Goal: Task Accomplishment & Management: Use online tool/utility

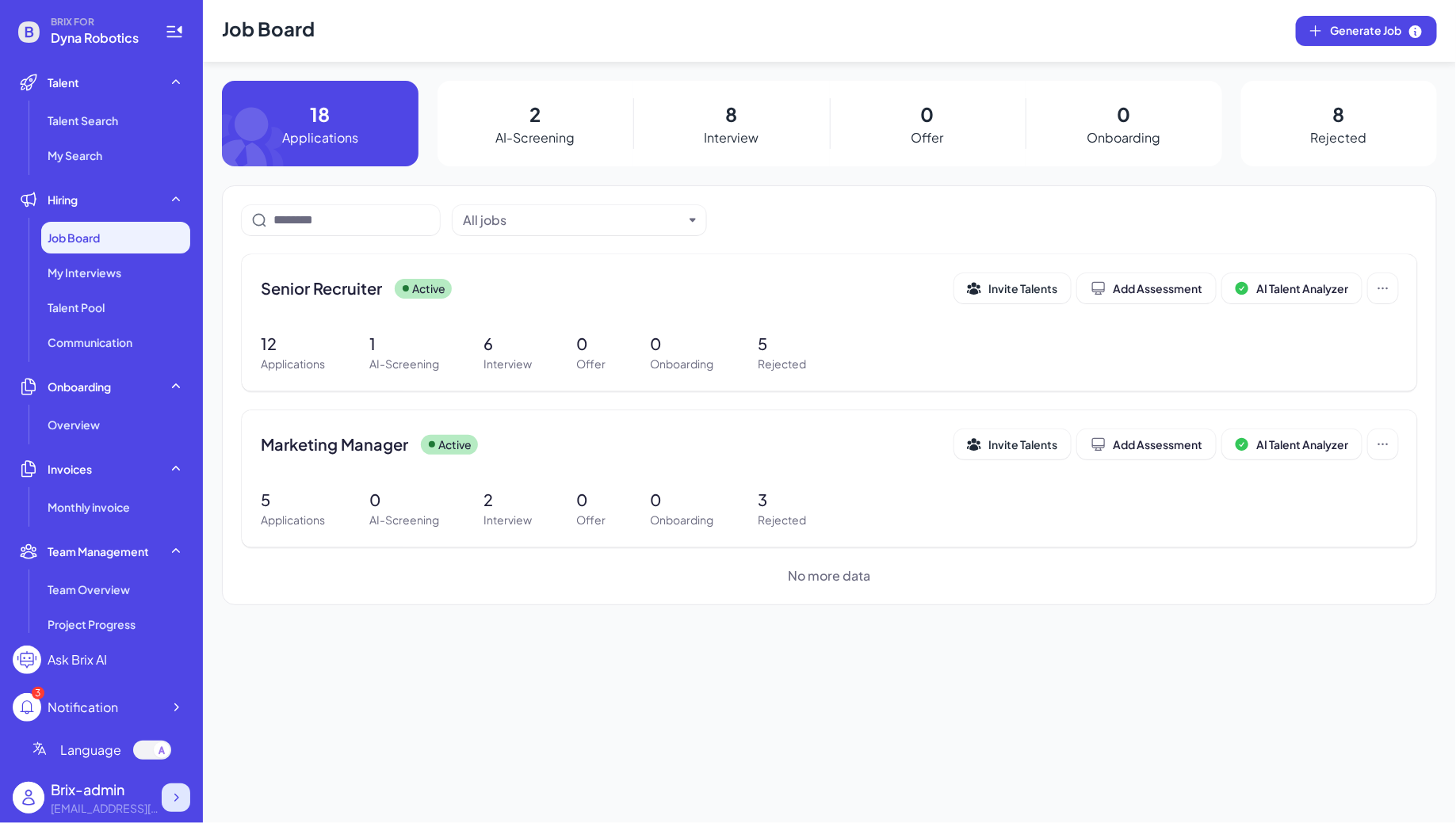
click at [180, 793] on icon at bounding box center [176, 798] width 16 height 16
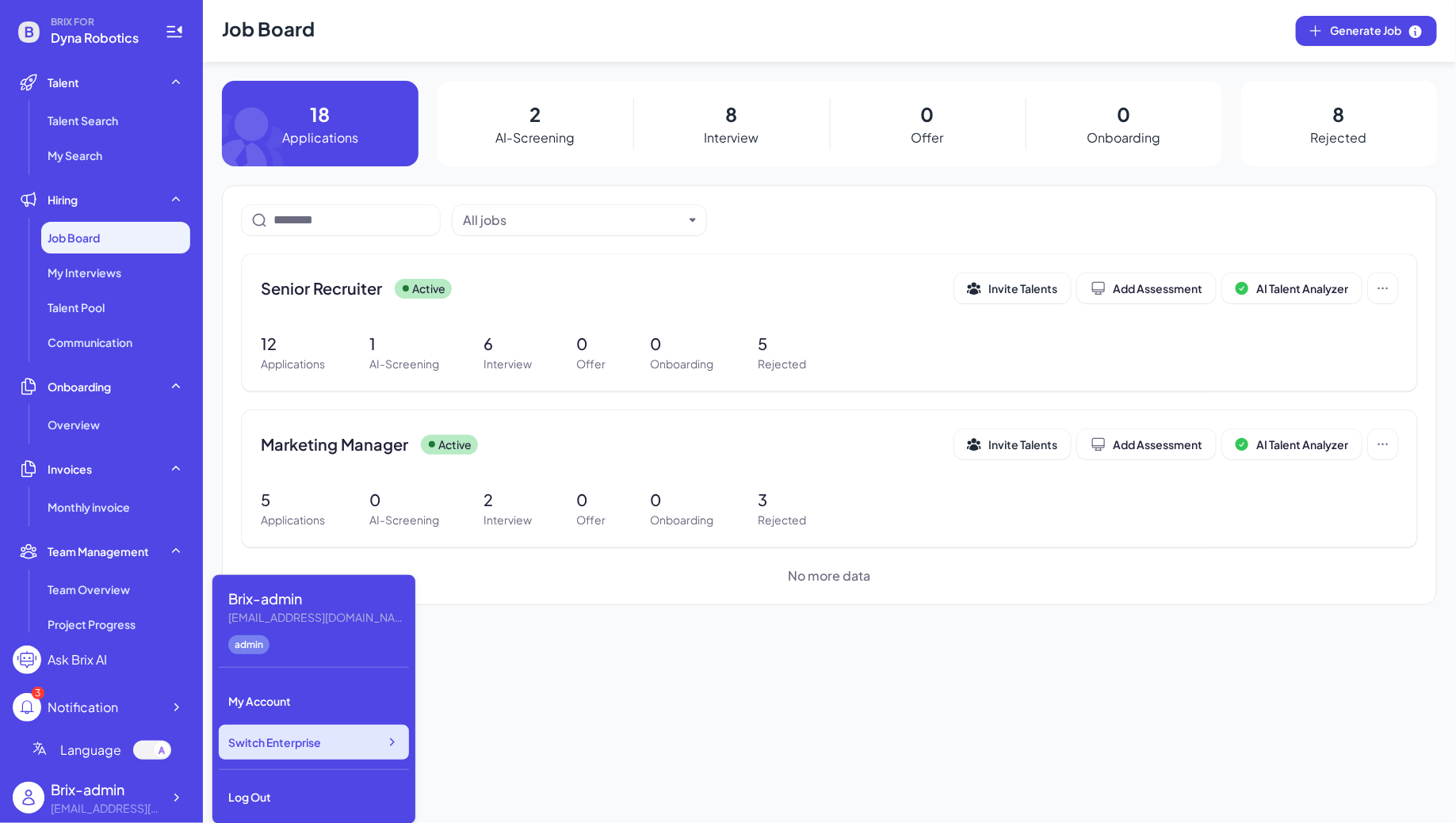
click at [293, 750] on div "Switch Enterprise" at bounding box center [313, 743] width 190 height 35
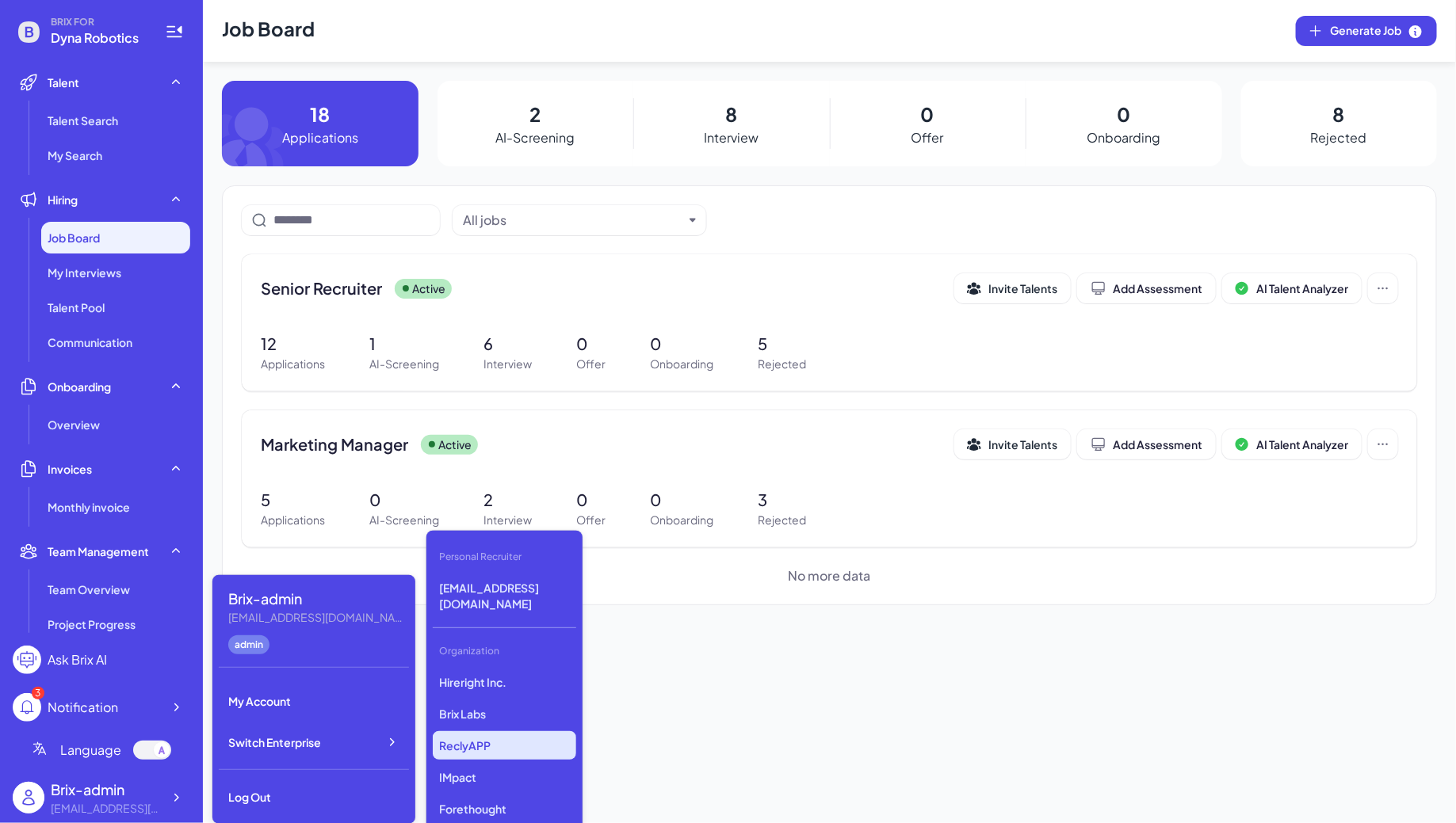
scroll to position [4306, 0]
click at [473, 750] on p "DeepVista" at bounding box center [504, 763] width 143 height 28
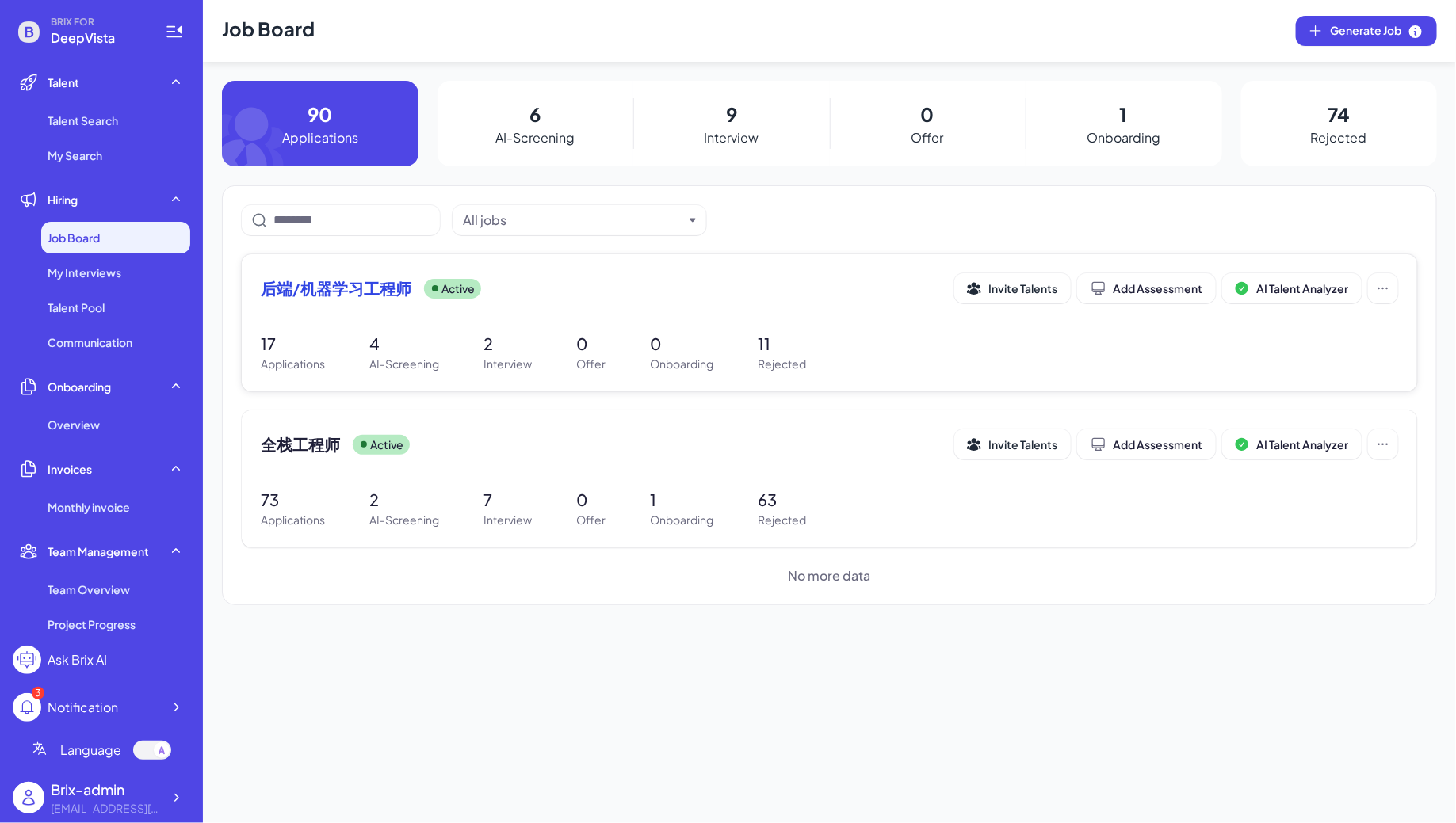
click at [459, 309] on div "后端/机器学习工程师 Active Invite Talents Add Assessment AI Talent Analyzer" at bounding box center [828, 293] width 1137 height 39
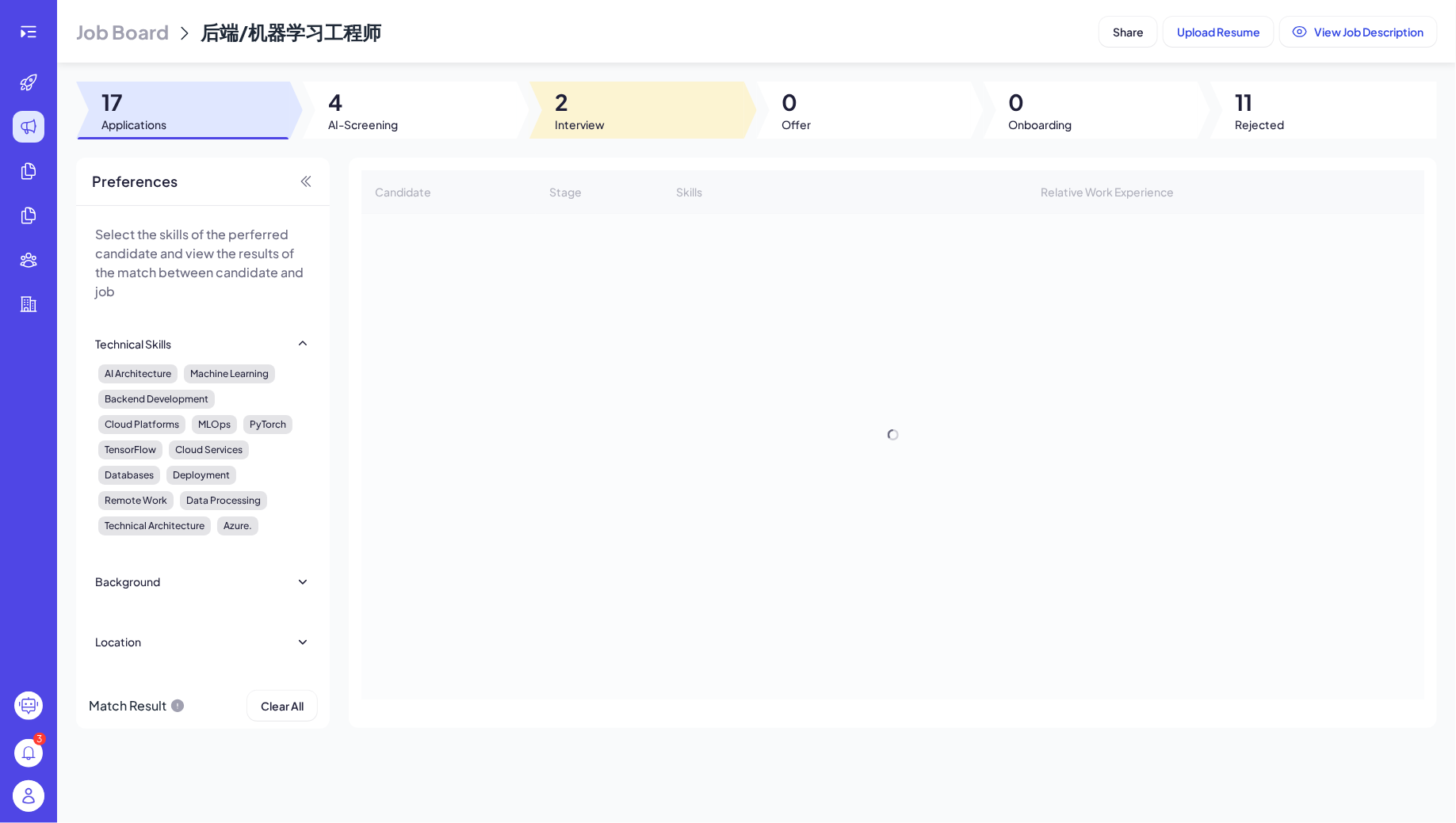
click at [583, 103] on span "2" at bounding box center [580, 102] width 50 height 28
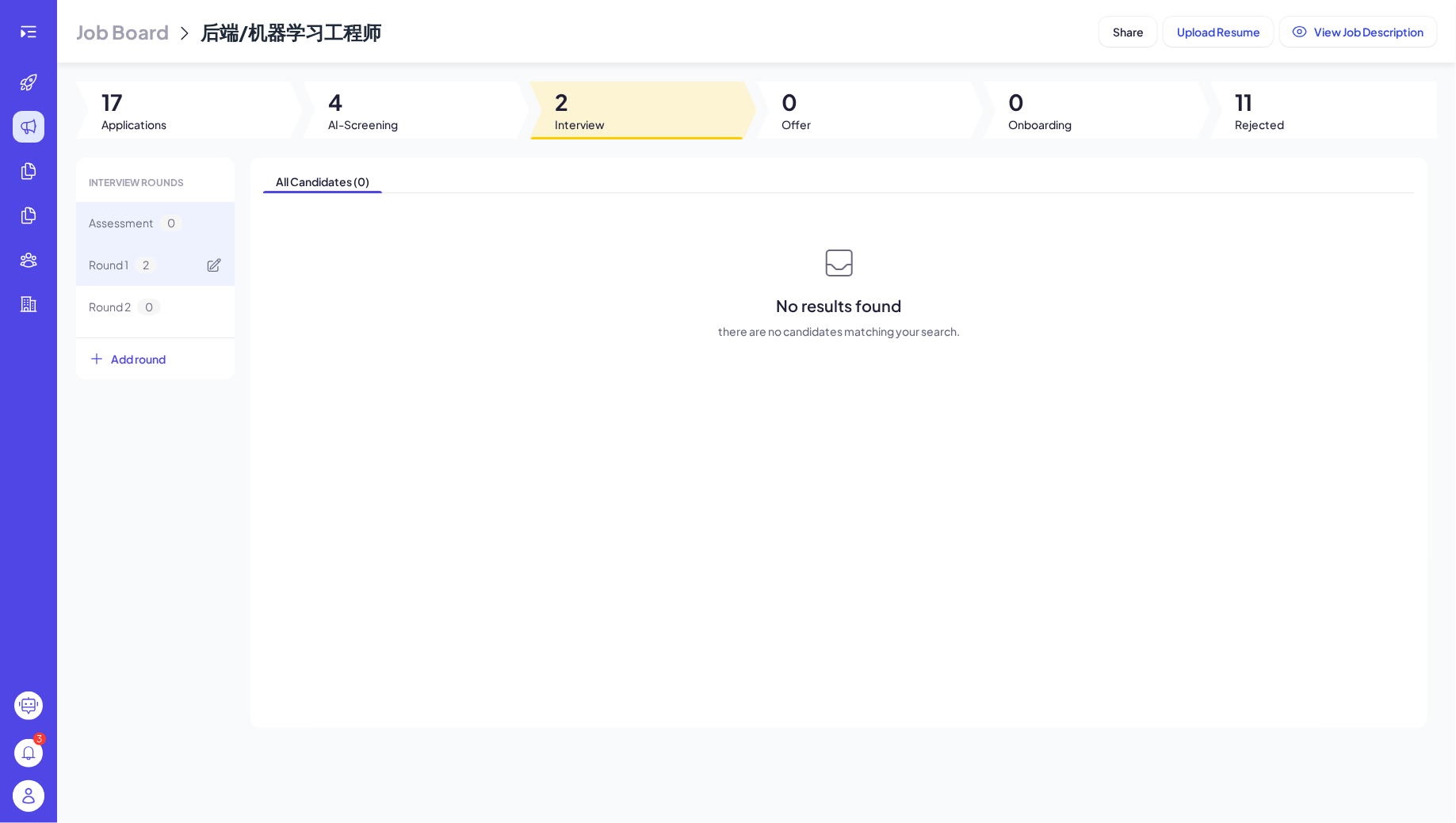
click at [165, 272] on div "Round 1 2" at bounding box center [156, 264] width 159 height 42
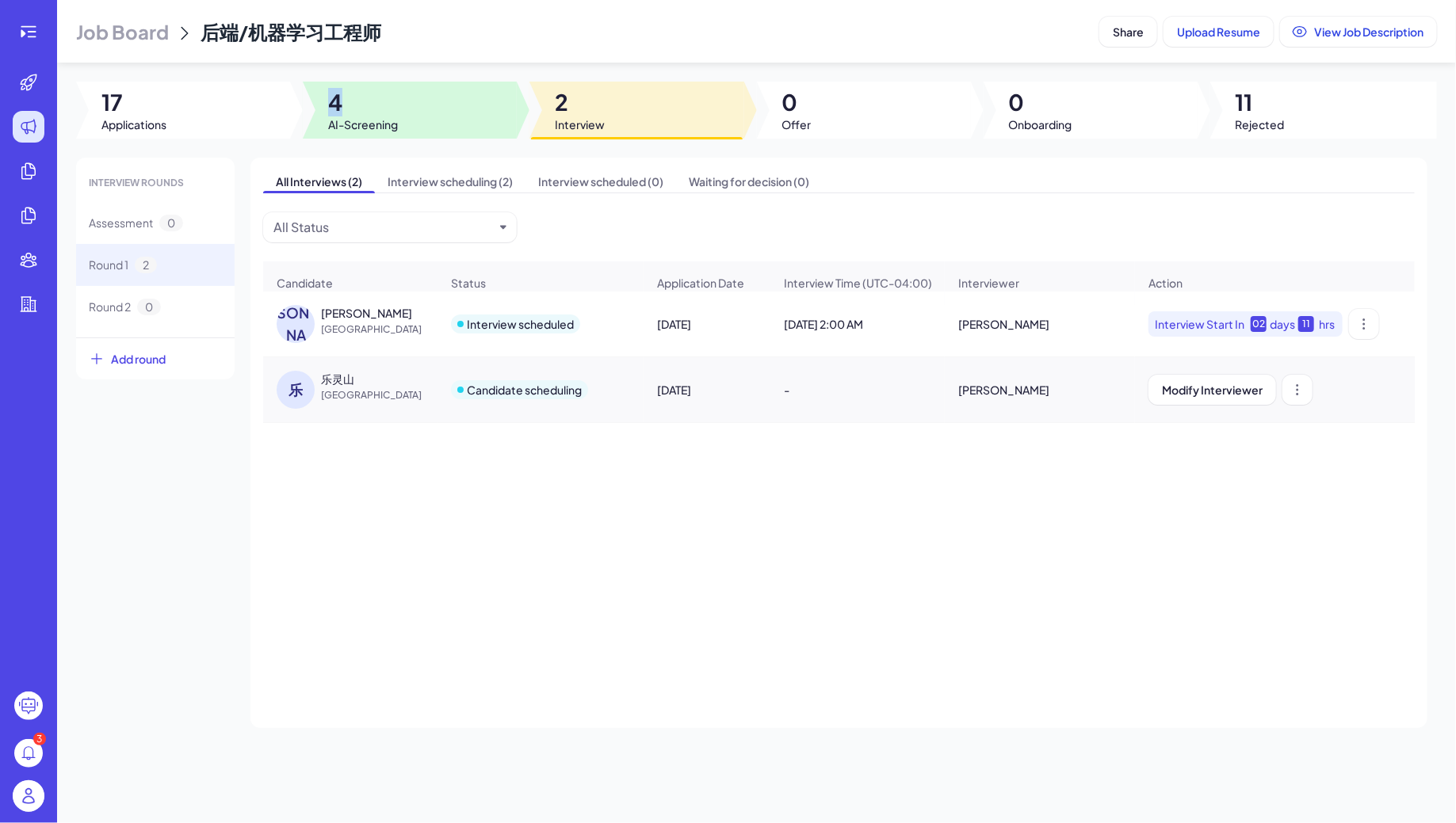
click at [335, 110] on span "4" at bounding box center [362, 102] width 70 height 28
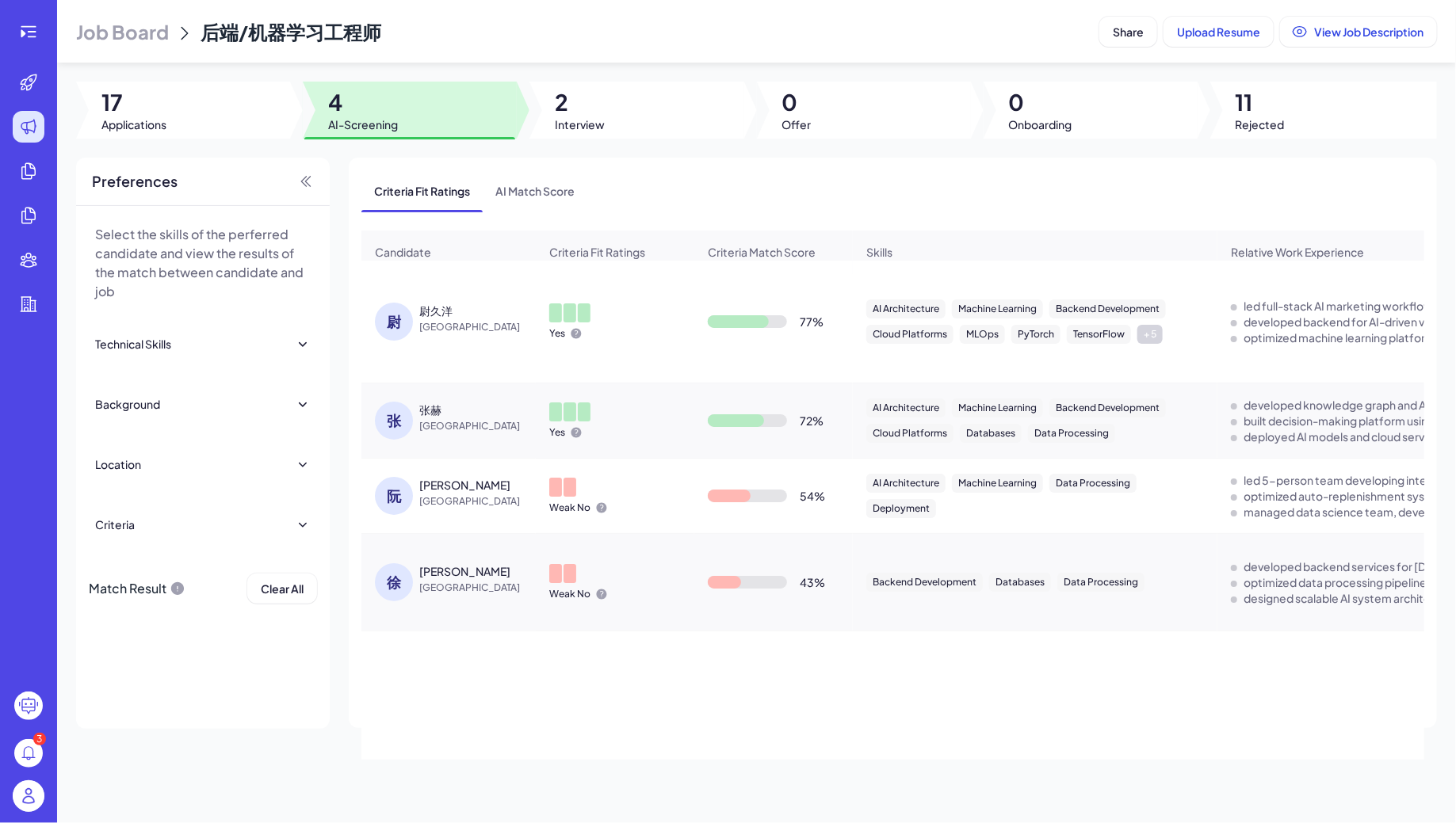
click at [126, 35] on span "Job Board" at bounding box center [122, 31] width 93 height 25
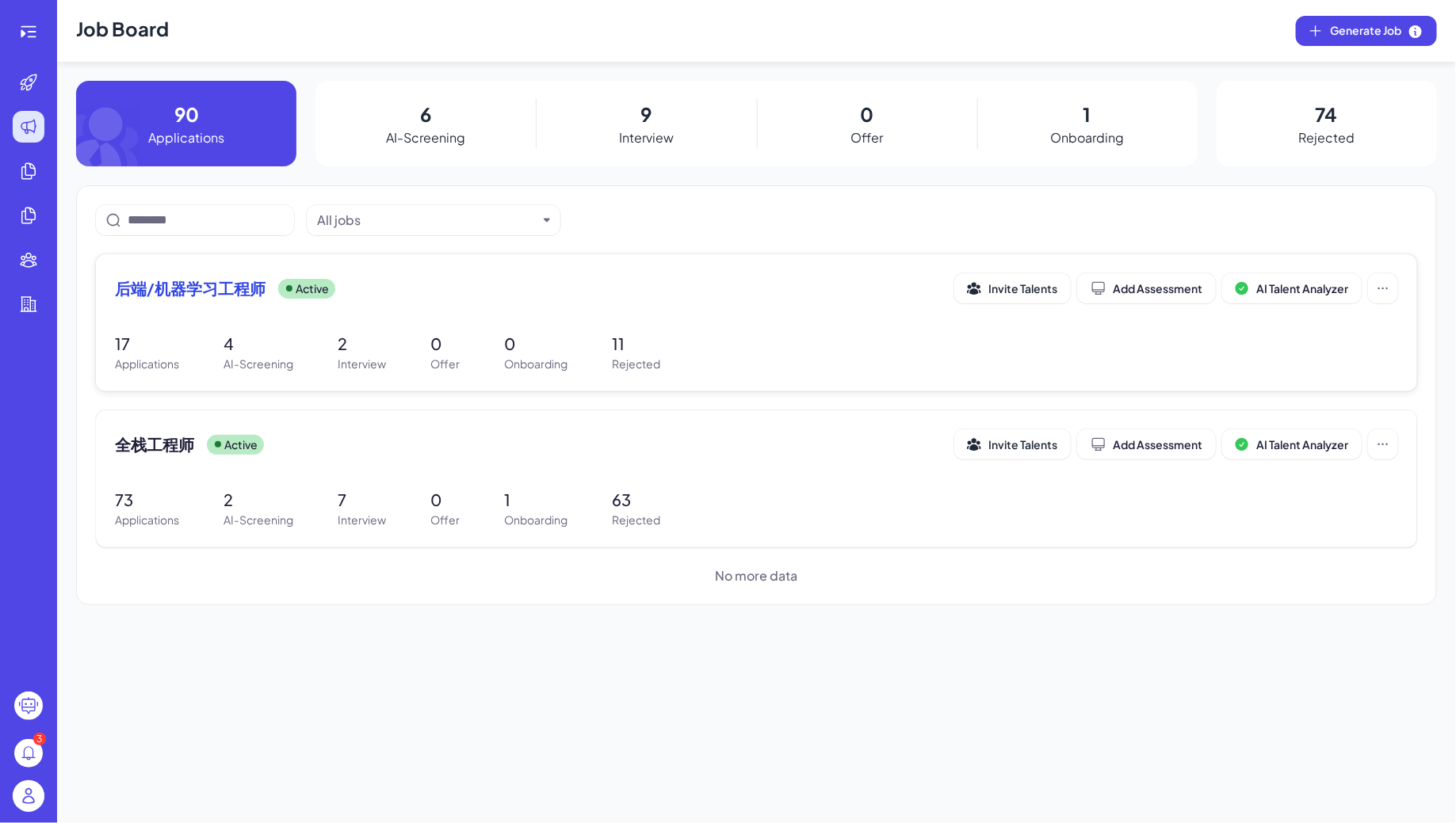
click at [308, 297] on div "后端/机器学习工程师 Active" at bounding box center [534, 288] width 839 height 23
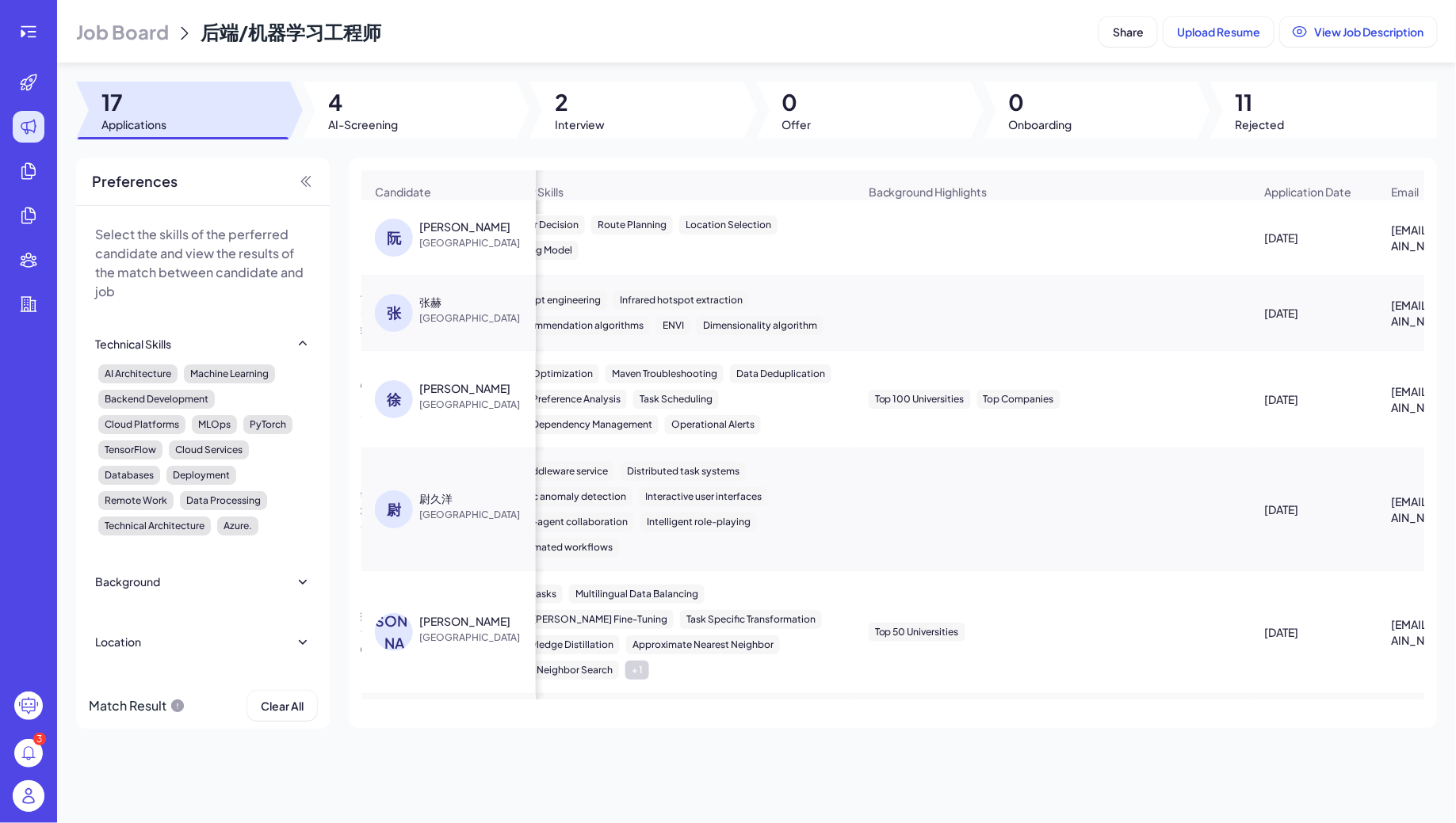
scroll to position [0, 1045]
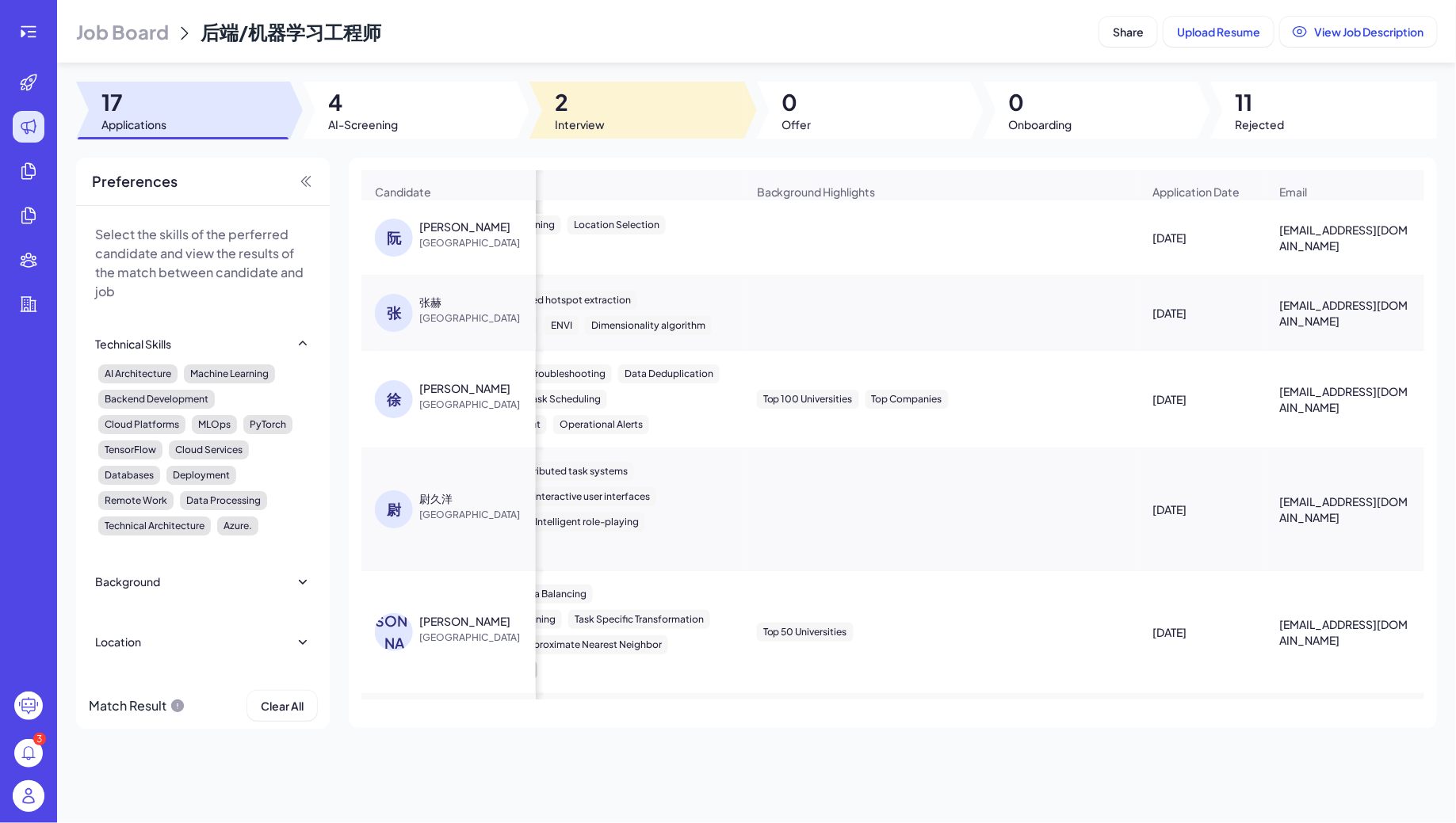
click at [572, 108] on span "2" at bounding box center [580, 102] width 50 height 28
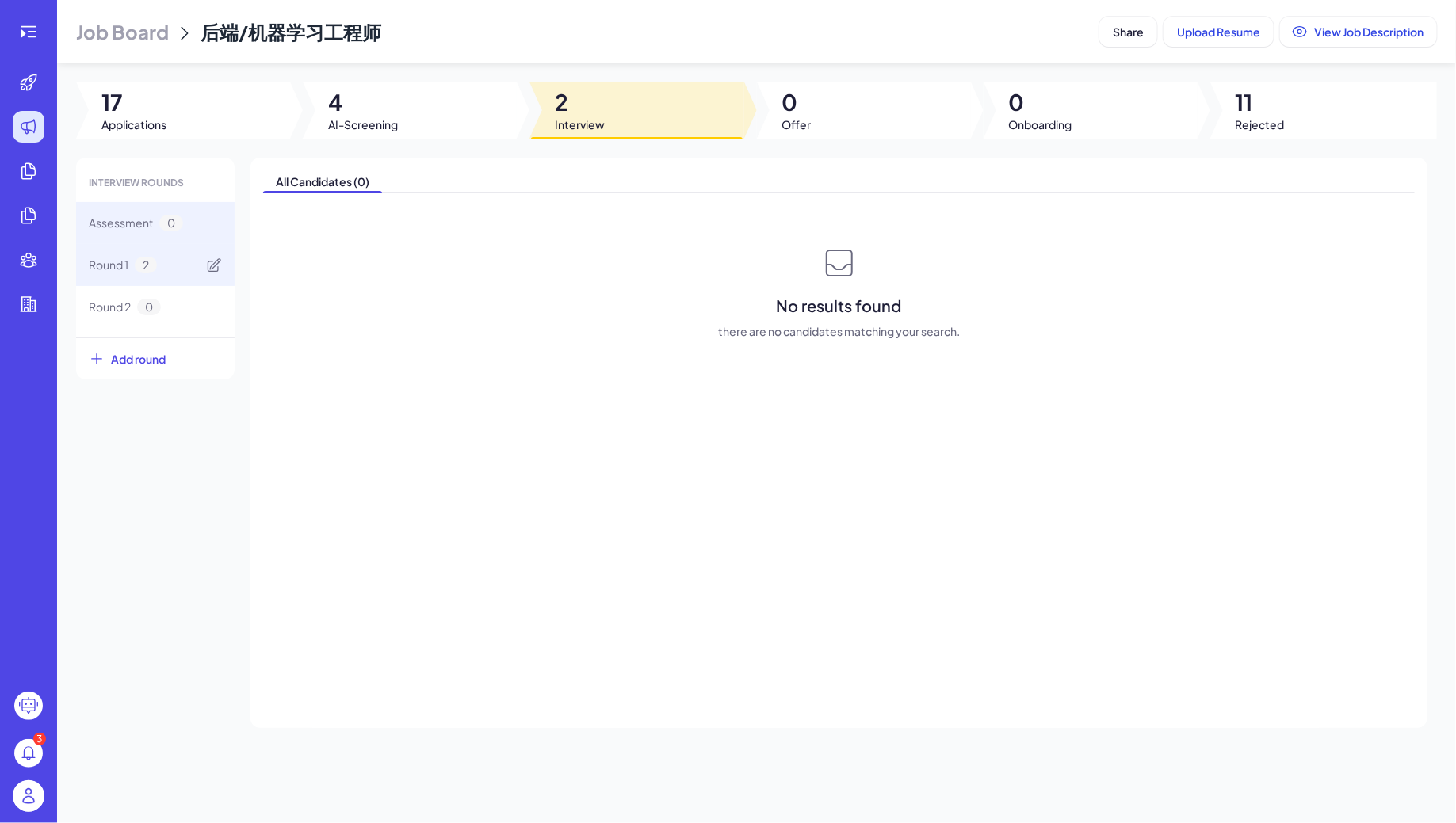
click at [164, 247] on div "Round 1 2" at bounding box center [156, 264] width 159 height 42
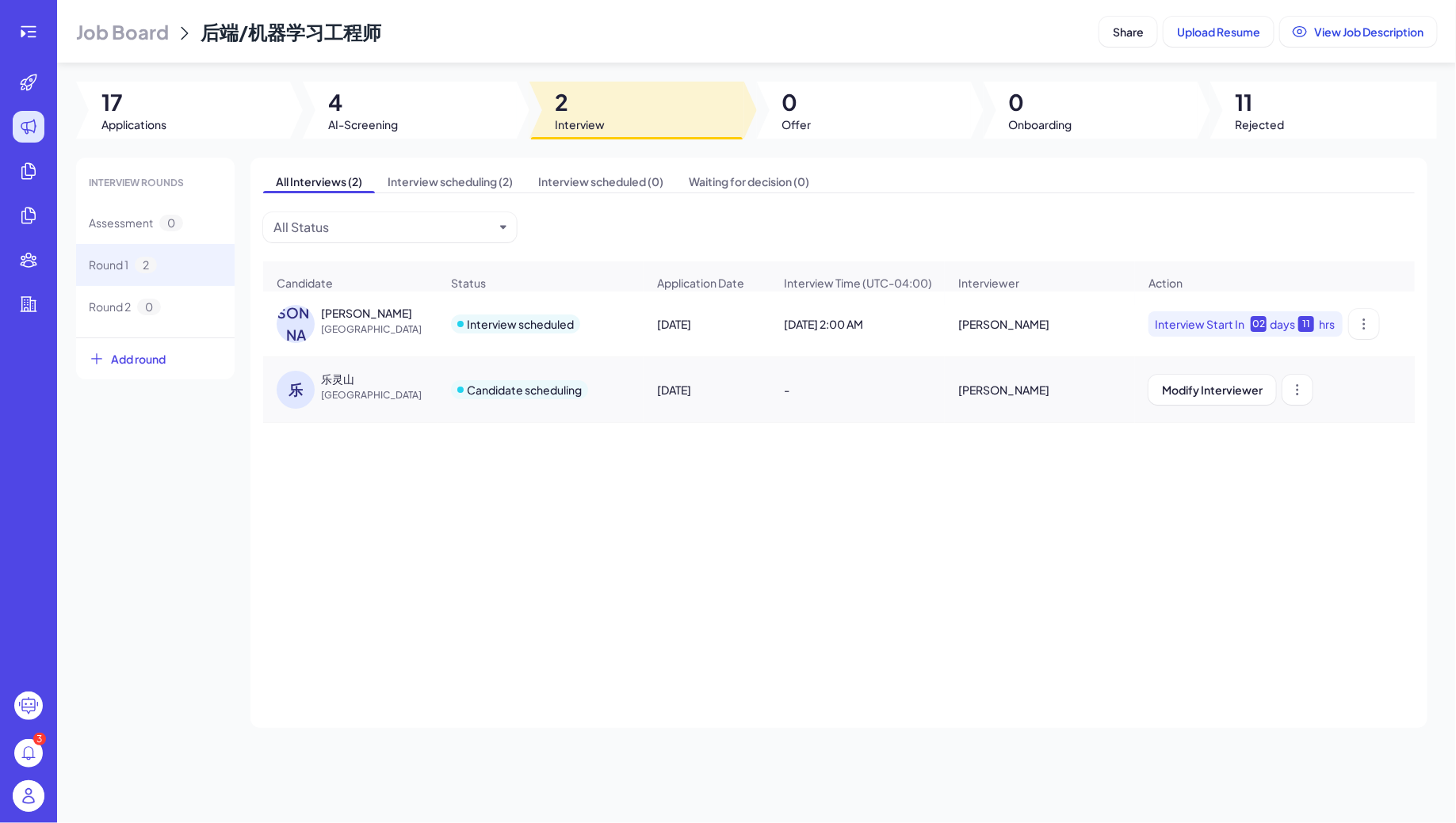
click at [151, 30] on span "Job Board" at bounding box center [122, 31] width 93 height 25
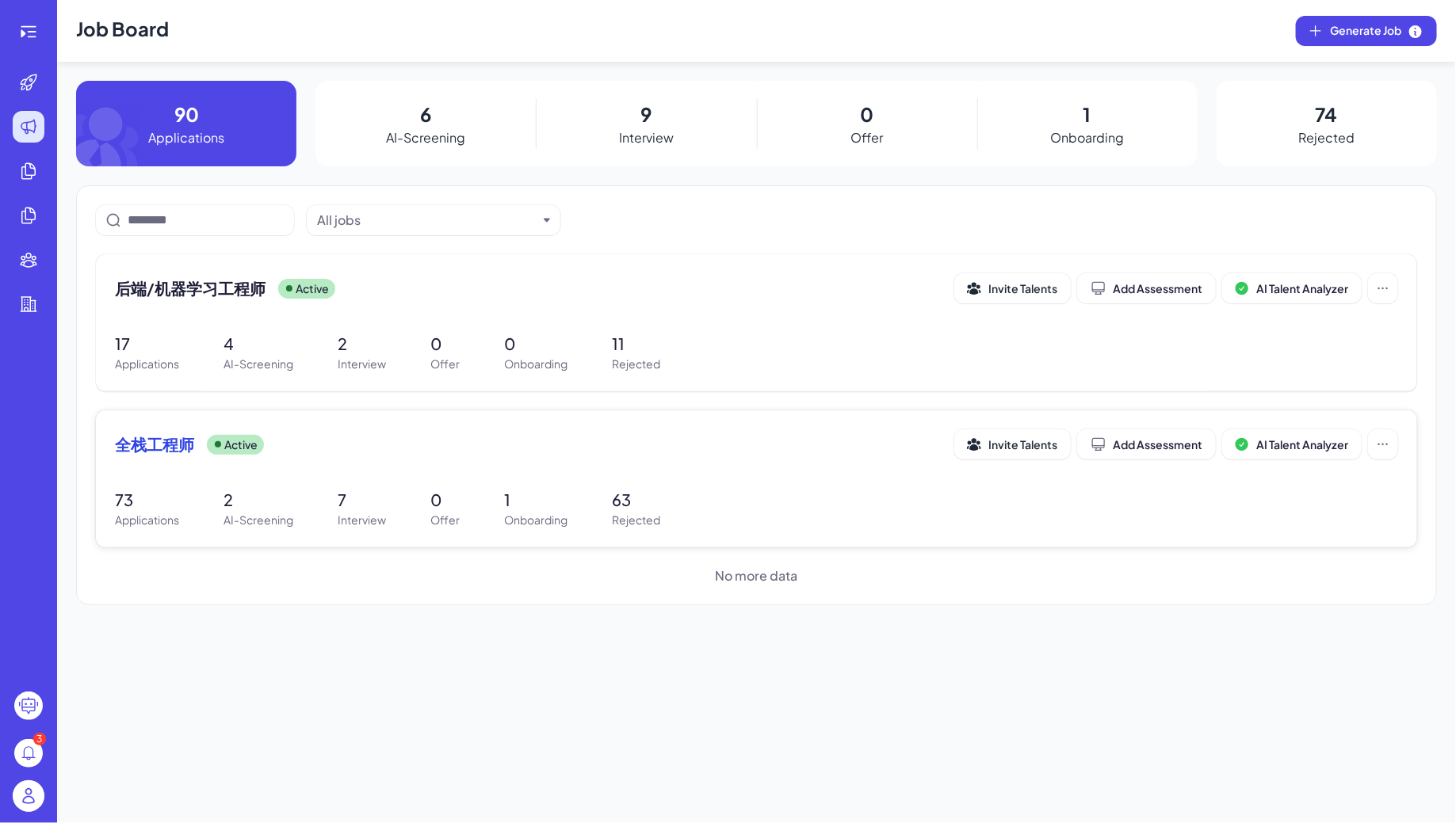
click at [371, 461] on div "全栈工程师 Active Invite Talents Add Assessment AI Talent Analyzer" at bounding box center [756, 449] width 1283 height 39
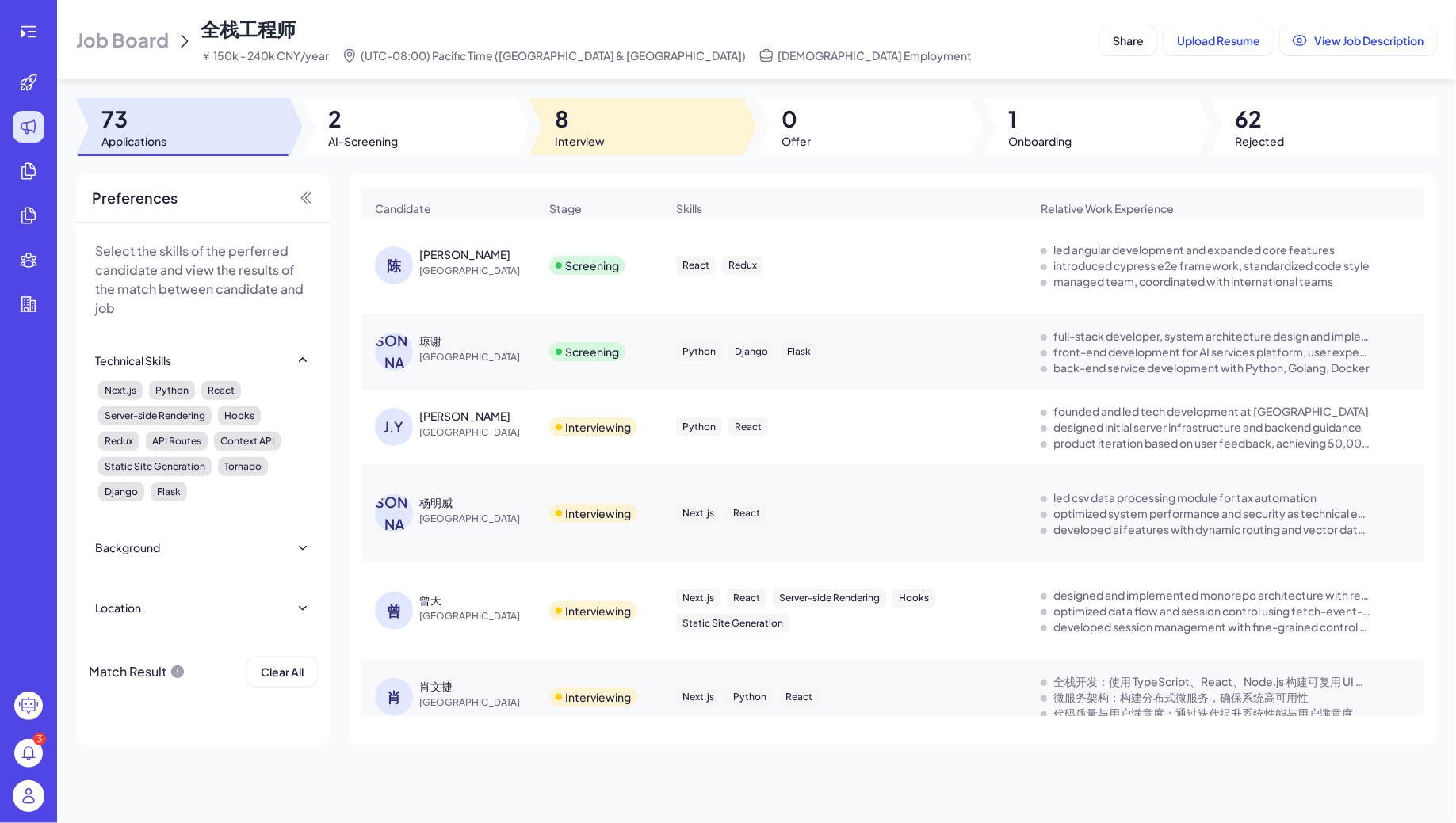
click at [592, 126] on span "8" at bounding box center [580, 118] width 50 height 28
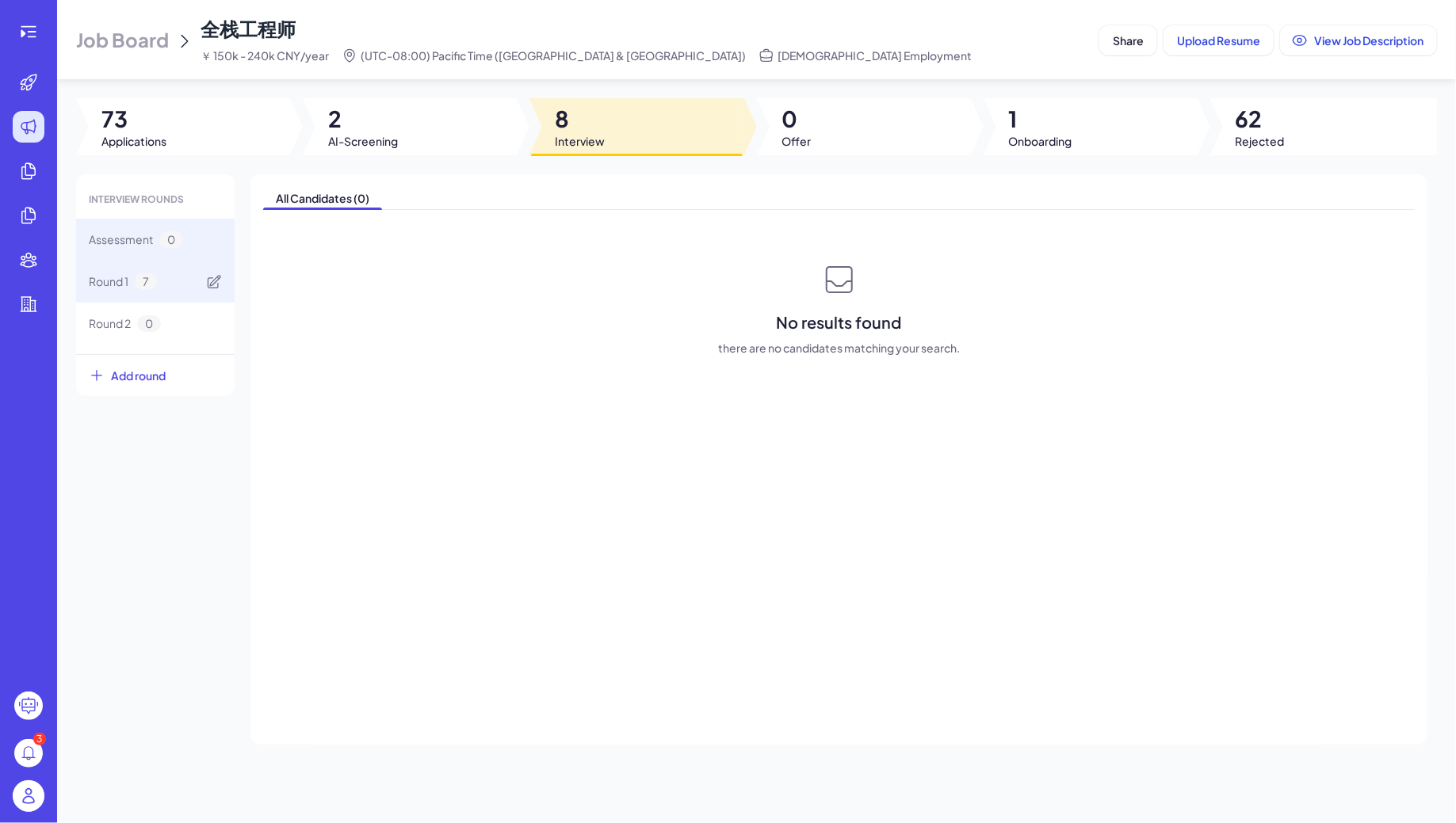
click at [187, 285] on div "Round 1 7" at bounding box center [156, 281] width 159 height 42
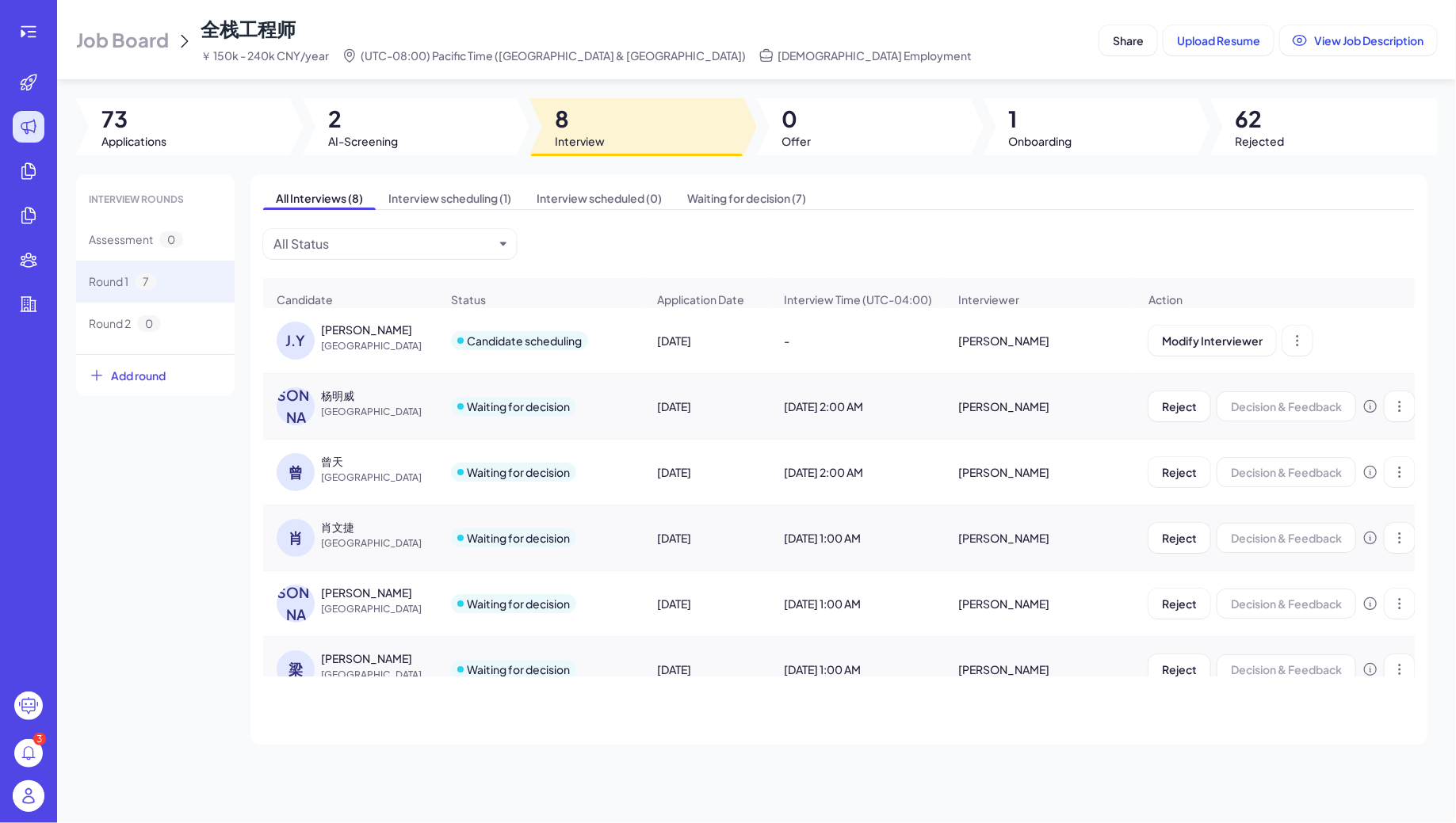
click at [135, 30] on span "Job Board" at bounding box center [122, 40] width 93 height 25
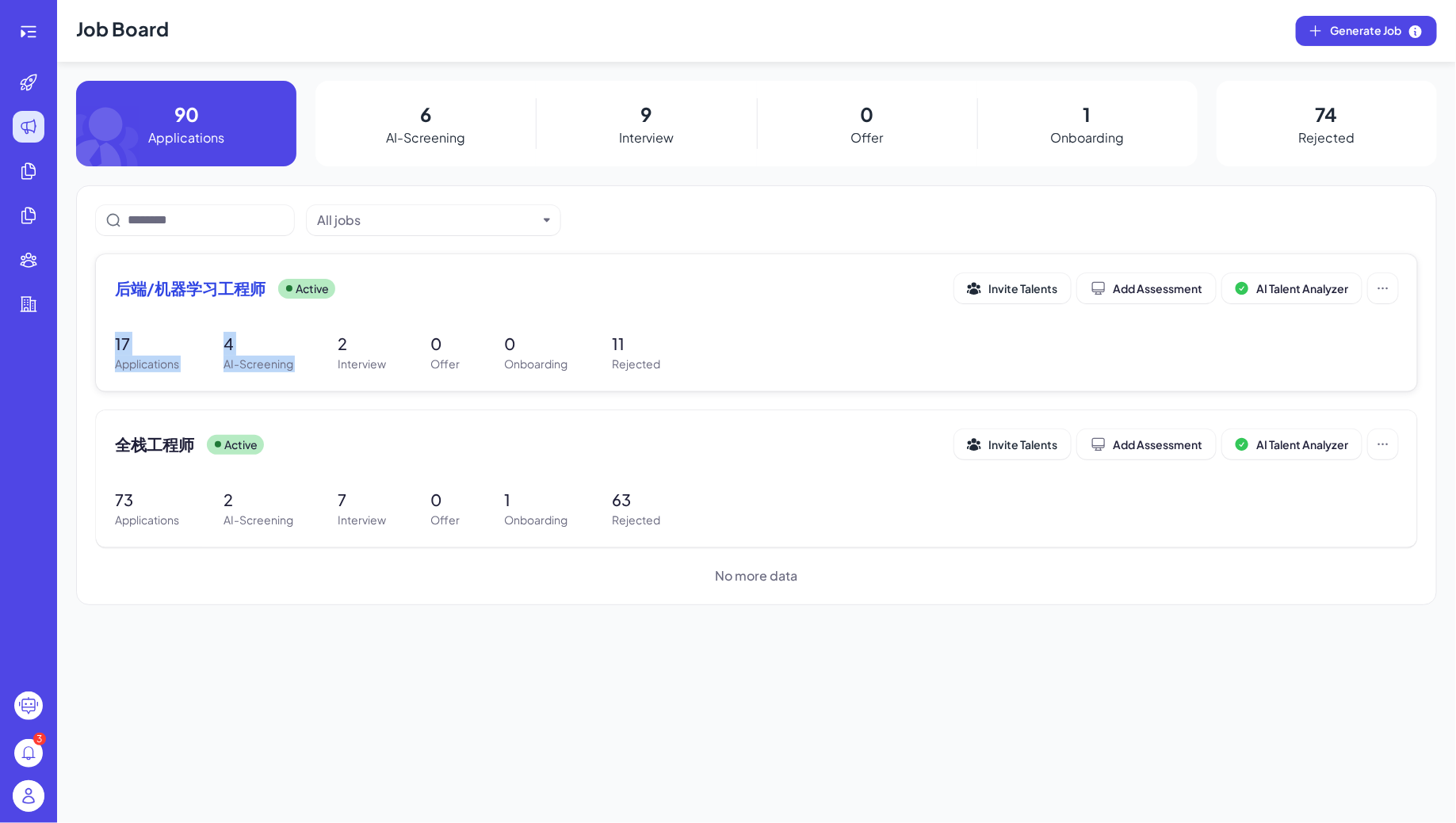
click at [372, 322] on div "后端/机器学习工程师 Active Invite Talents Add Assessment AI Talent Analyzer 17 Applicati…" at bounding box center [756, 323] width 1321 height 137
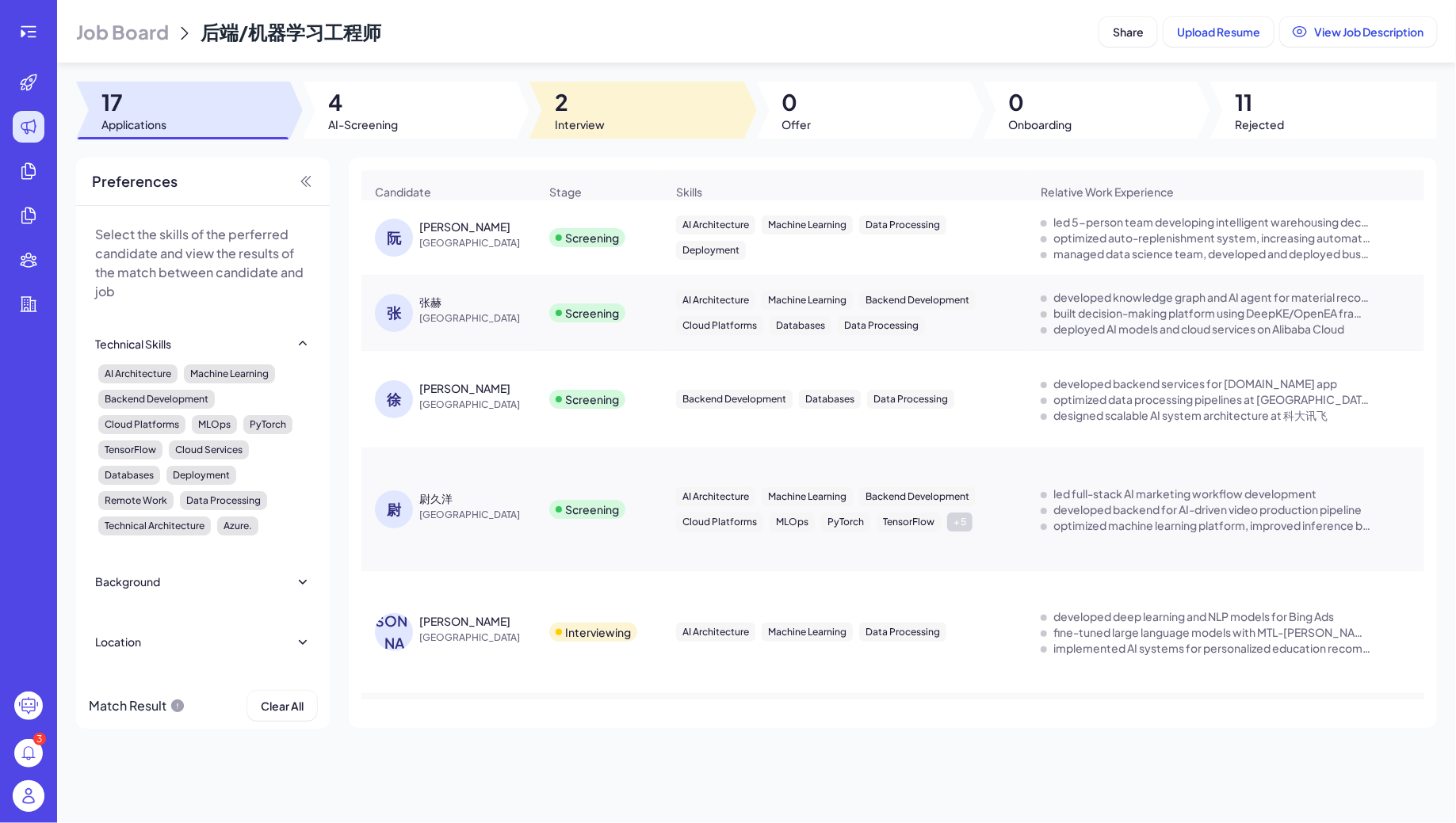
click at [605, 133] on div at bounding box center [636, 110] width 214 height 57
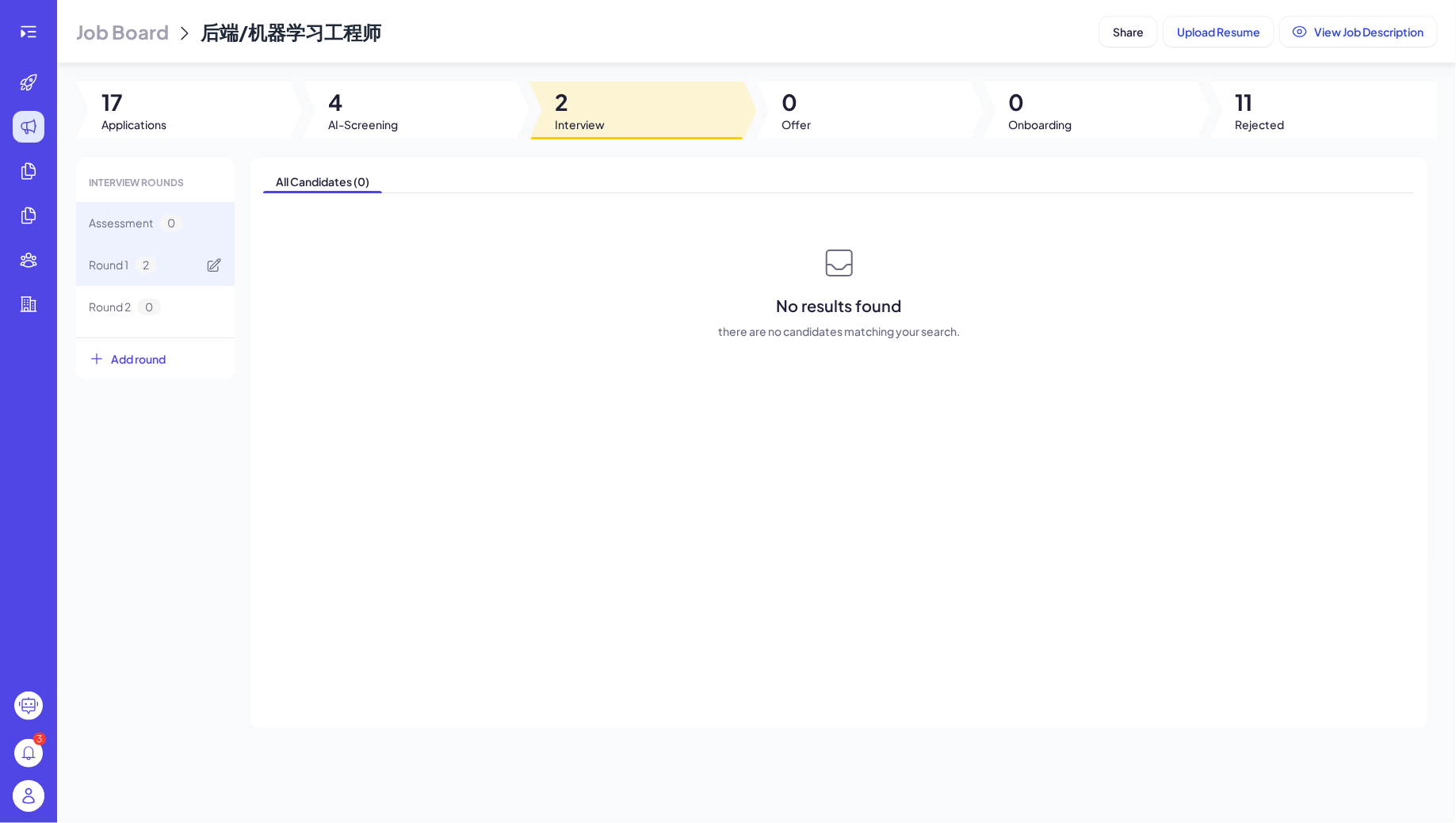
click at [126, 269] on span "Round 1" at bounding box center [109, 264] width 39 height 17
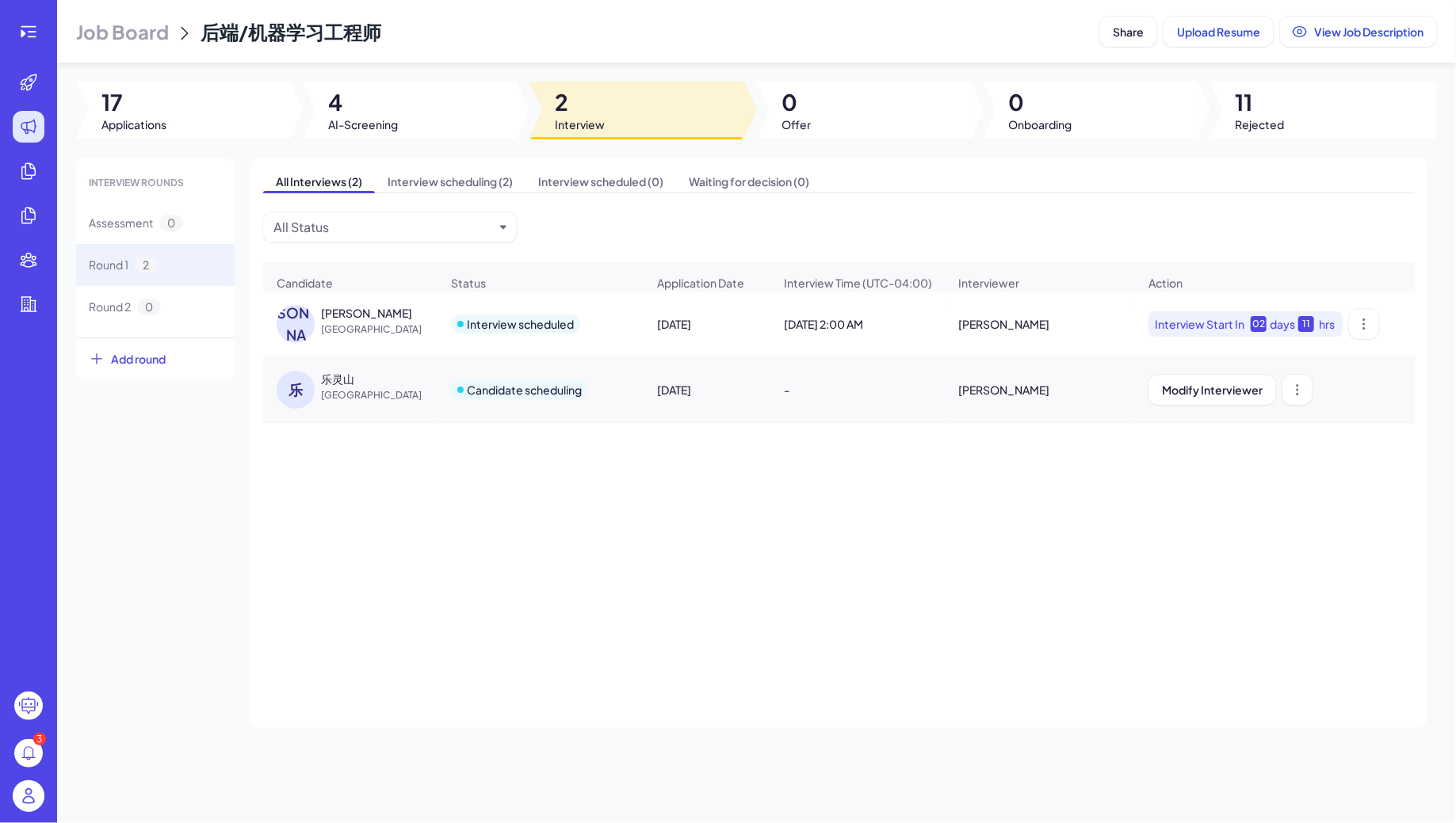
click at [339, 373] on div "乐灵山" at bounding box center [338, 379] width 33 height 16
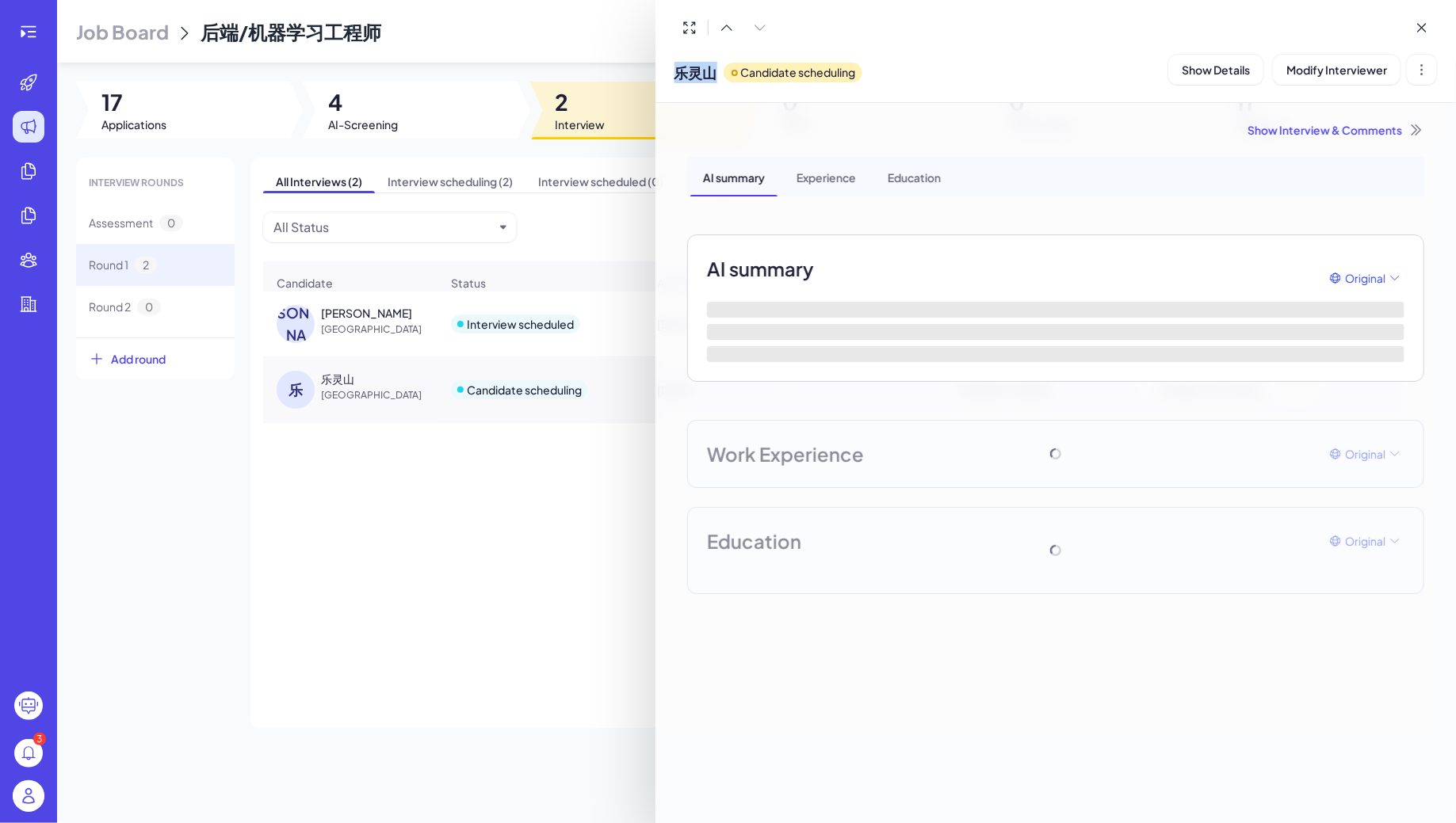
drag, startPoint x: 678, startPoint y: 69, endPoint x: 726, endPoint y: 69, distance: 48.0
click at [726, 69] on div "乐灵山 Candidate scheduling" at bounding box center [769, 69] width 188 height 40
copy span "乐灵山"
